Goal: Transaction & Acquisition: Purchase product/service

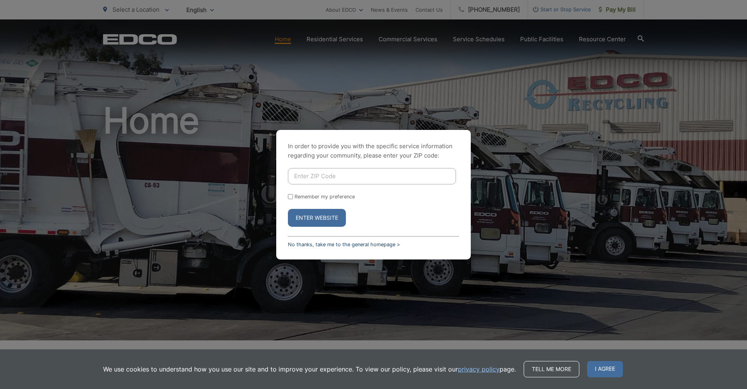
click at [329, 244] on link "No thanks, take me to the general homepage >" at bounding box center [344, 245] width 112 height 6
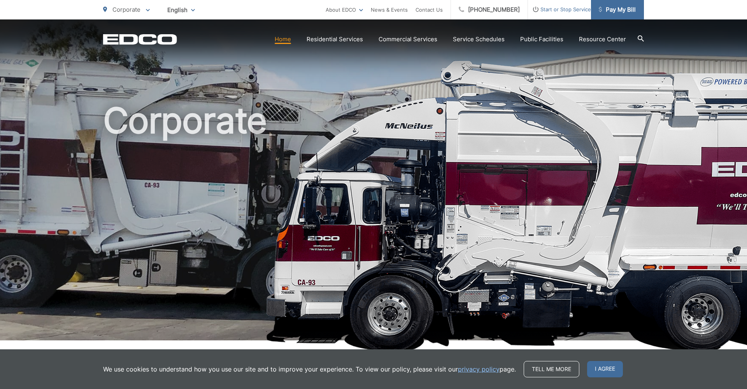
click at [617, 11] on span "Pay My Bill" at bounding box center [617, 9] width 37 height 9
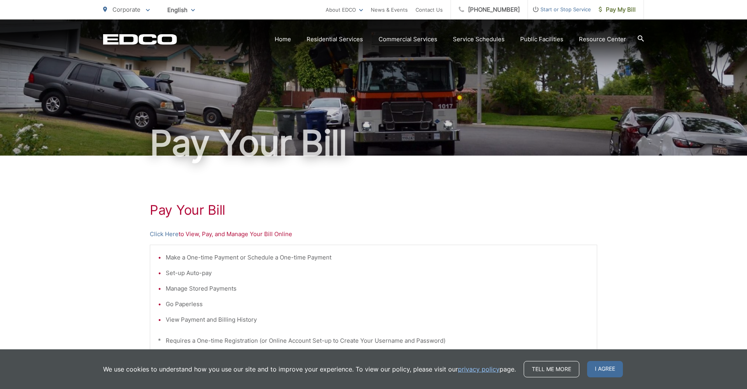
click at [191, 236] on p "Click Here to View, Pay, and Manage Your Bill Online" at bounding box center [373, 234] width 447 height 9
click at [195, 235] on p "Click Here to View, Pay, and Manage Your Bill Online" at bounding box center [373, 234] width 447 height 9
click at [618, 11] on span "Pay My Bill" at bounding box center [617, 9] width 37 height 9
